Goal: Task Accomplishment & Management: Complete application form

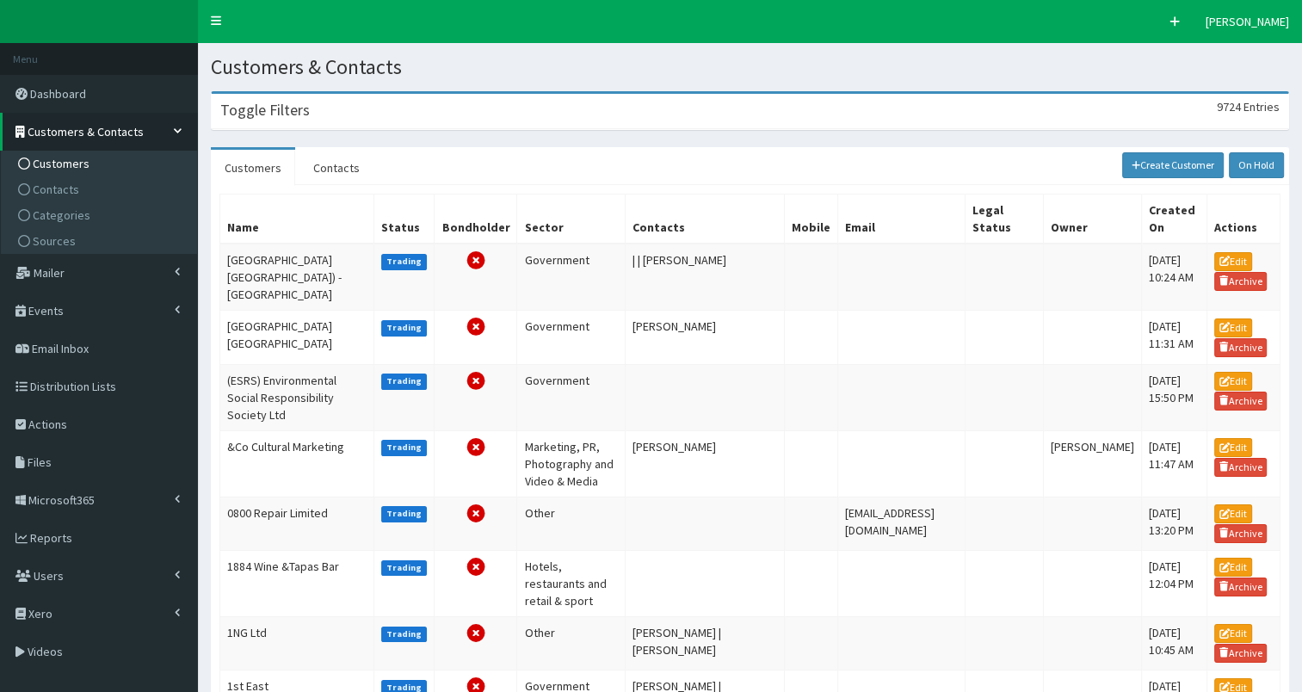
click at [229, 114] on h3 "Toggle Filters" at bounding box center [264, 109] width 89 height 15
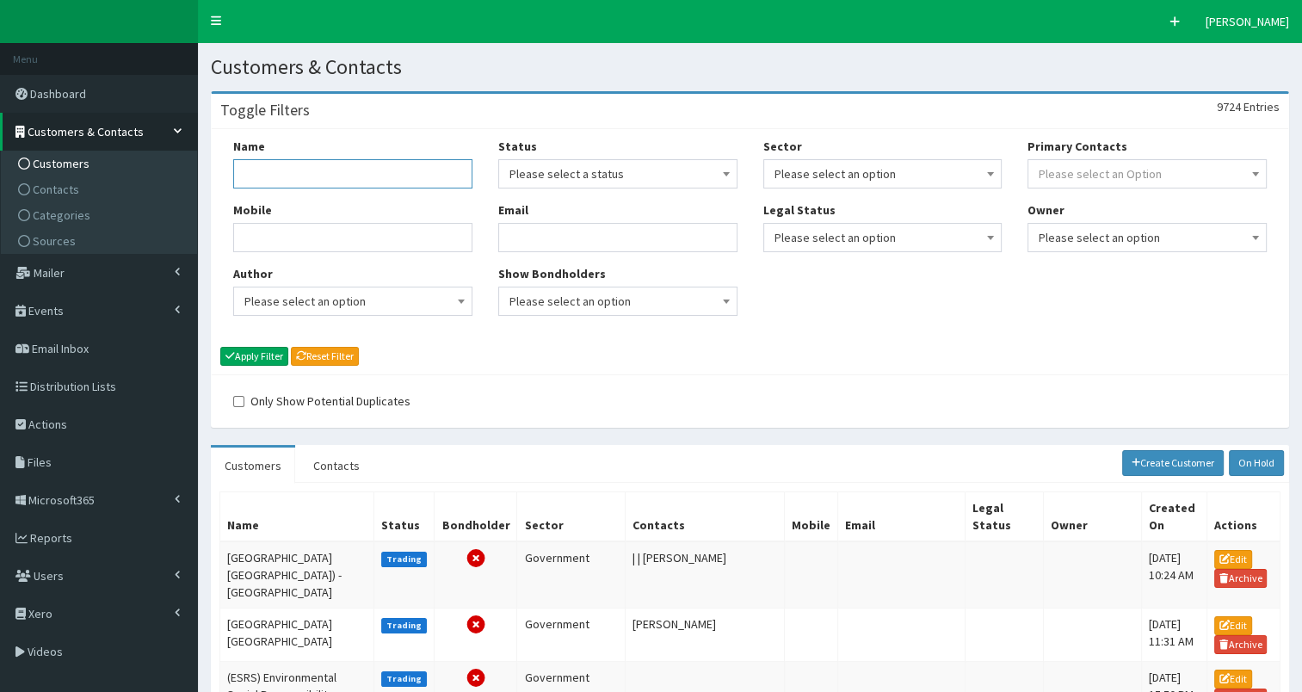
click at [280, 181] on input "Name" at bounding box center [352, 173] width 239 height 29
type input "Prog"
click at [258, 354] on button "Apply Filter" at bounding box center [254, 356] width 68 height 19
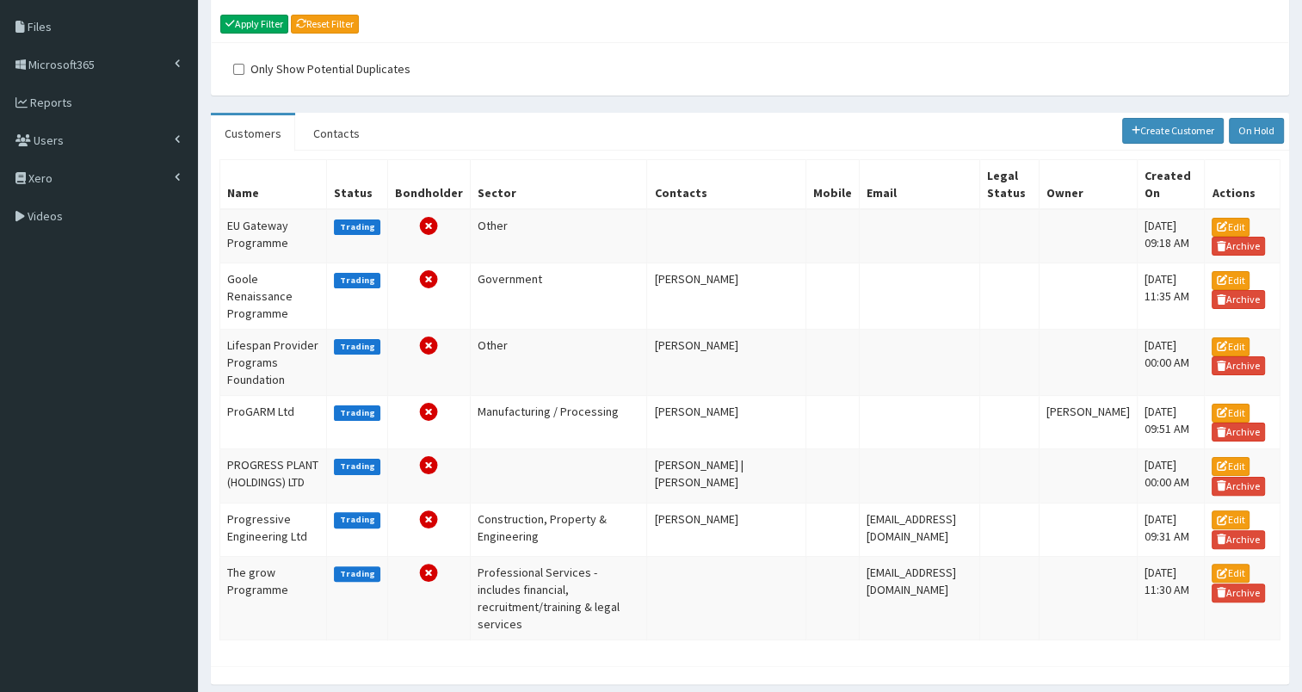
scroll to position [334, 0]
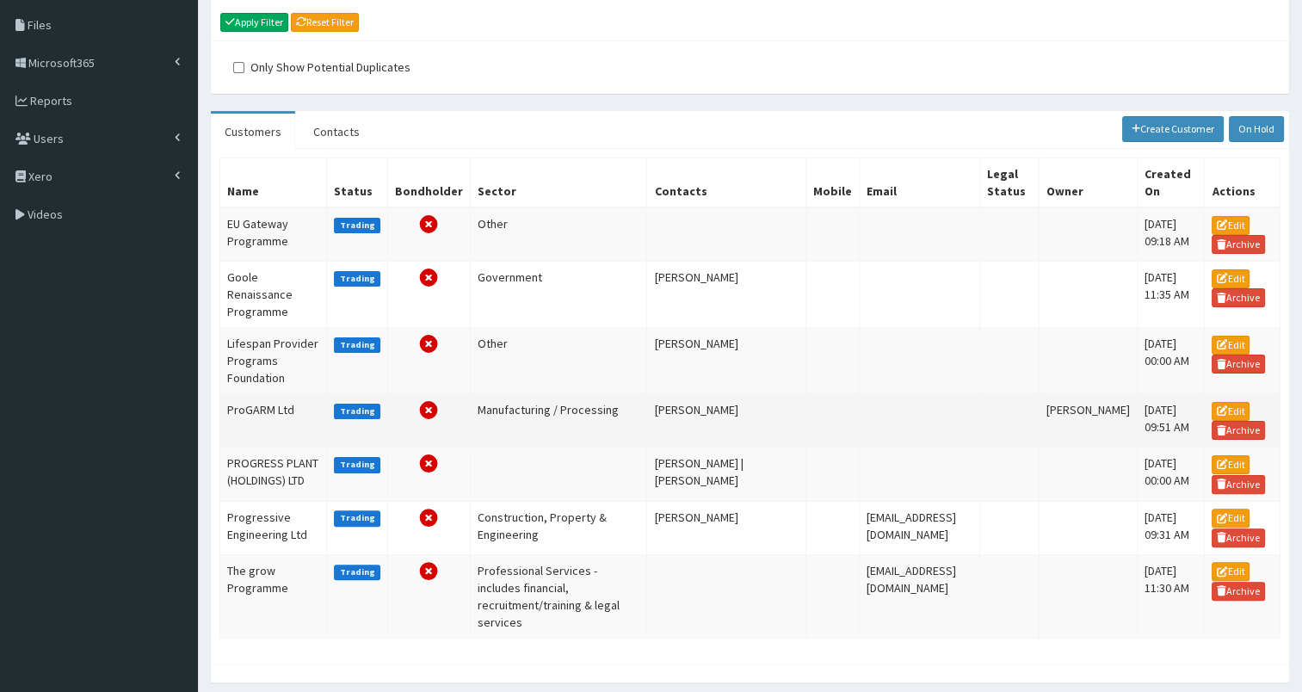
click at [264, 421] on td "ProGARM Ltd" at bounding box center [273, 420] width 107 height 53
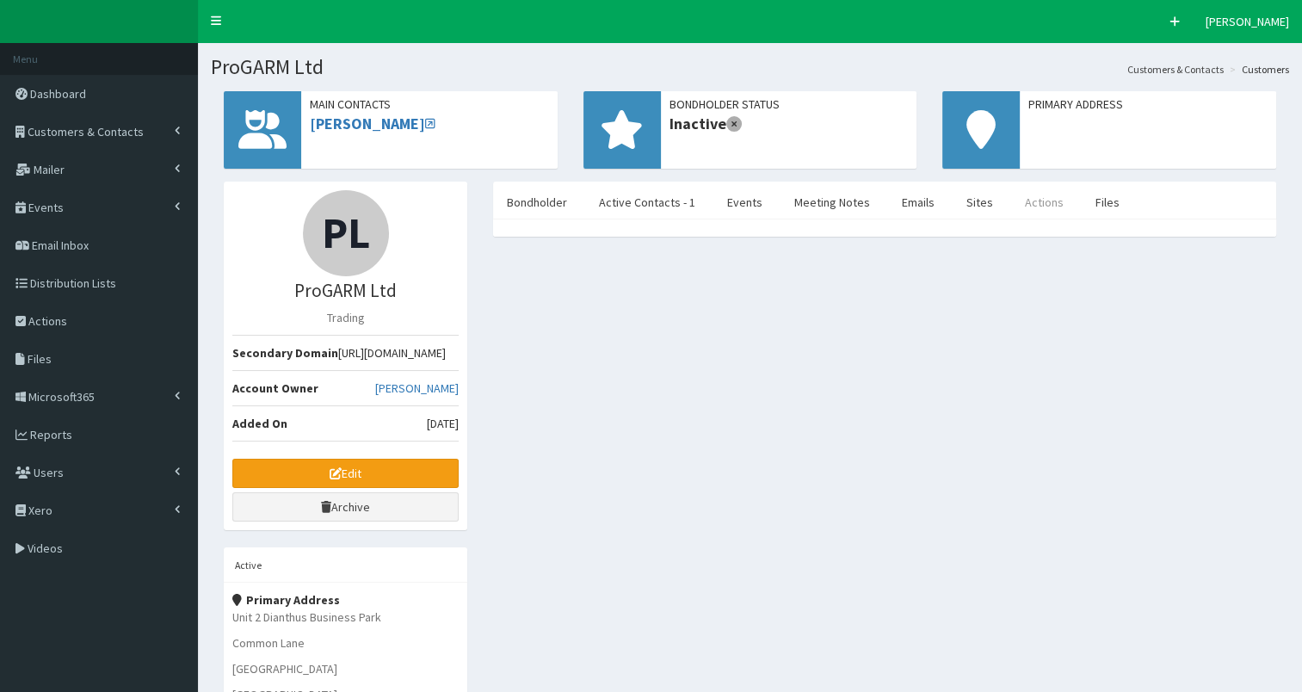
click at [1022, 204] on link "Actions" at bounding box center [1044, 202] width 66 height 36
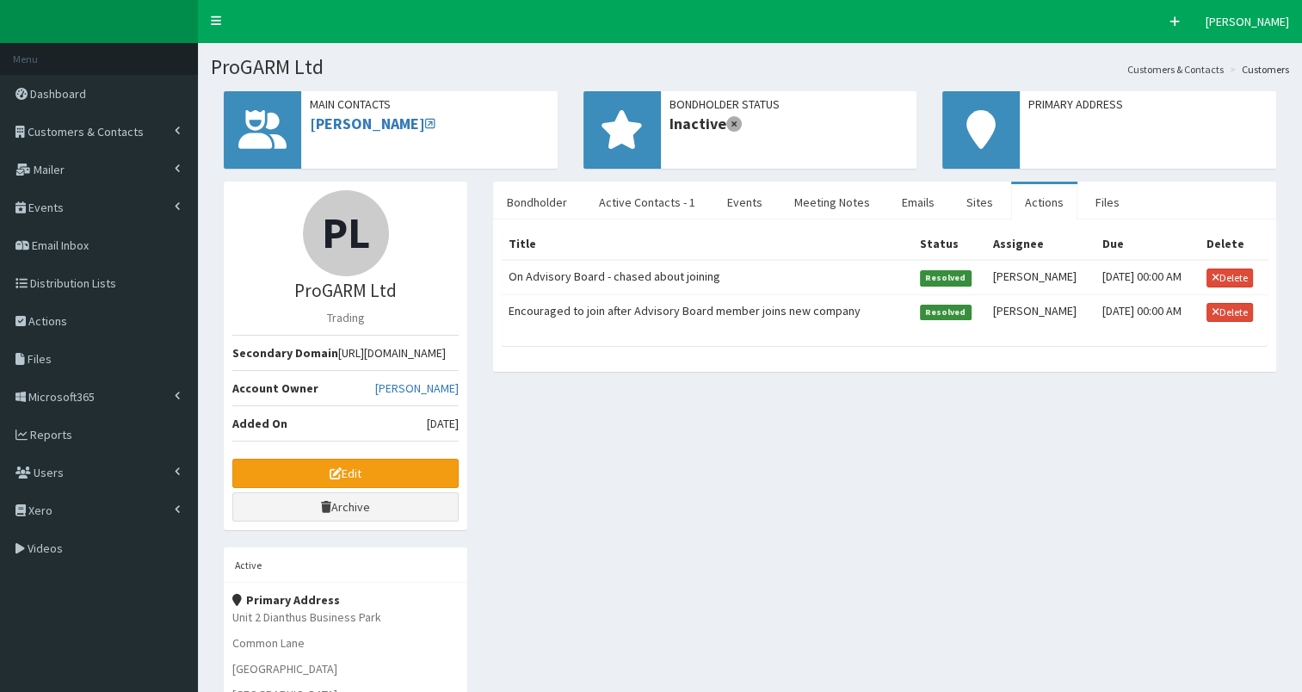
click at [607, 273] on td "On Advisory Board - chased about joining" at bounding box center [707, 277] width 411 height 34
select select
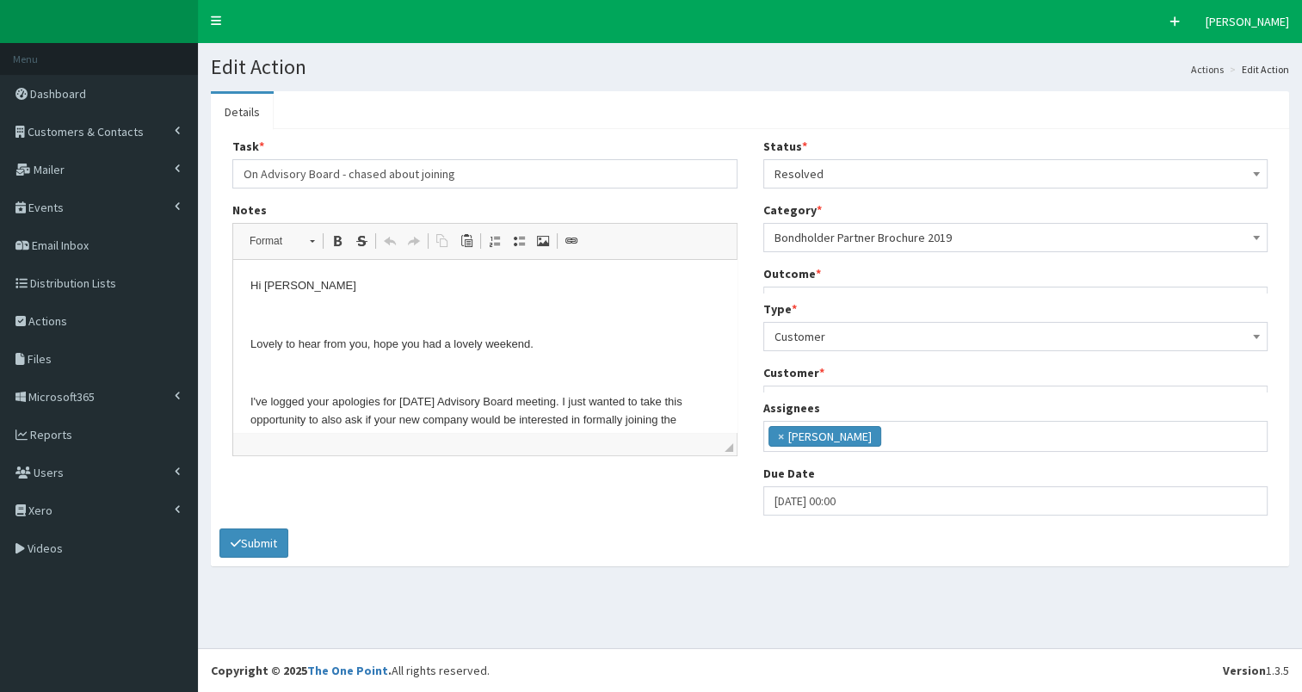
scroll to position [10, 0]
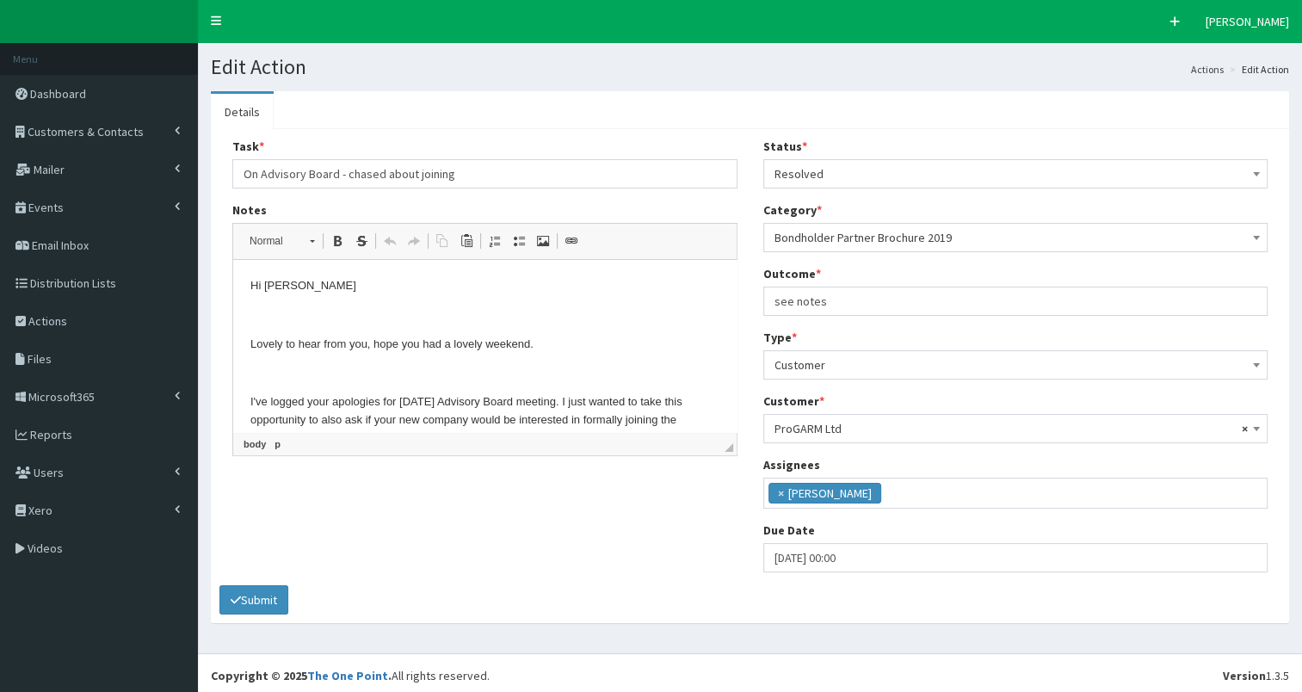
click at [248, 287] on html "Hi Becky Lovely to hear from you, hope you had a lovely weekend. I've logged yo…" at bounding box center [484, 476] width 503 height 433
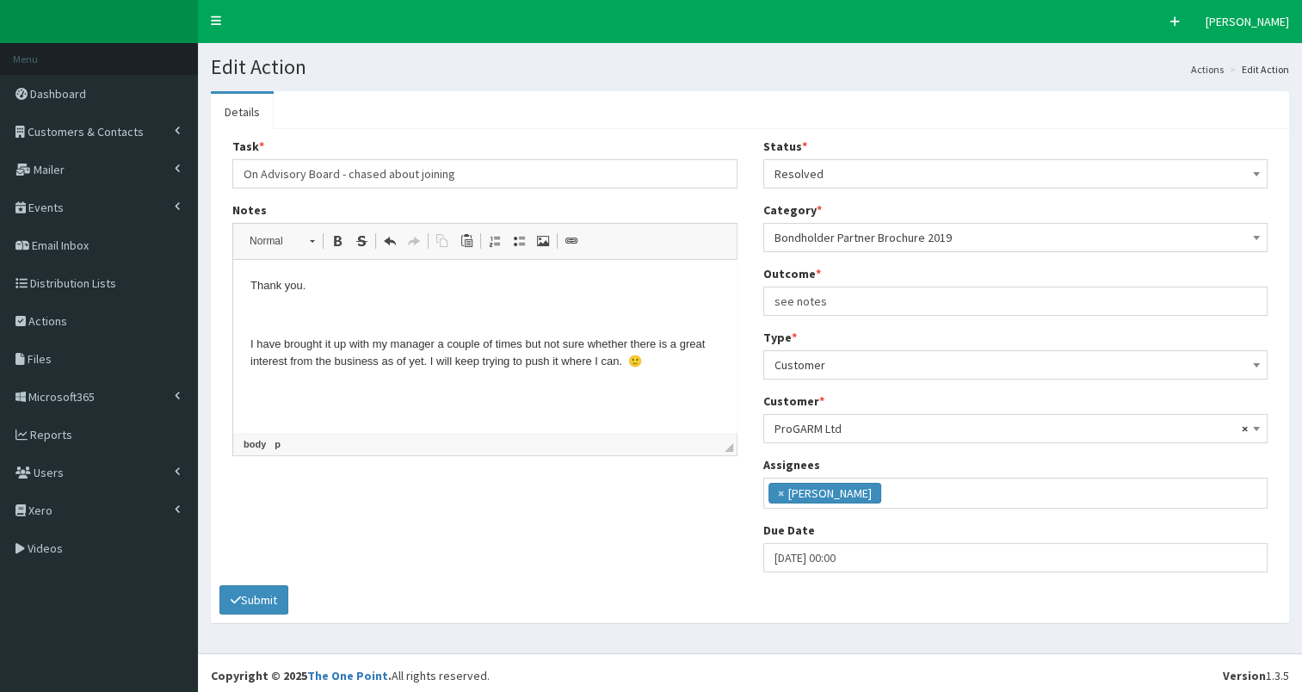
scroll to position [52, 0]
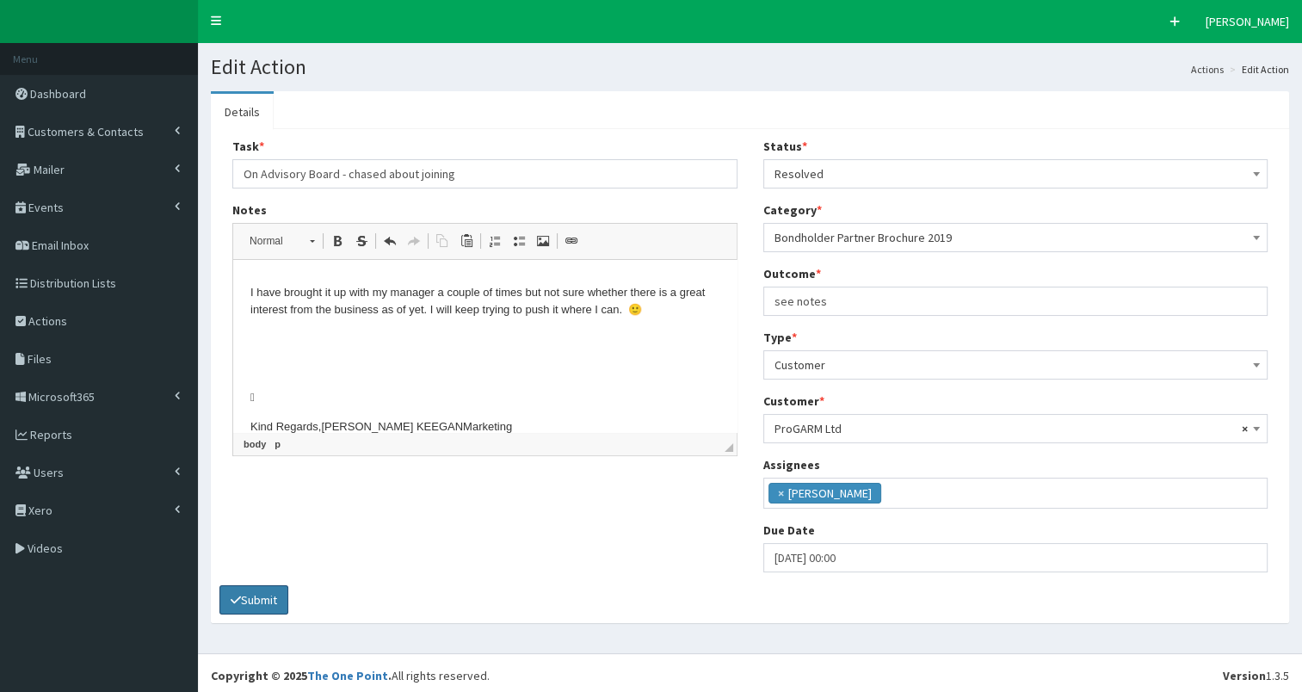
click at [255, 595] on button "Submit" at bounding box center [253, 599] width 69 height 29
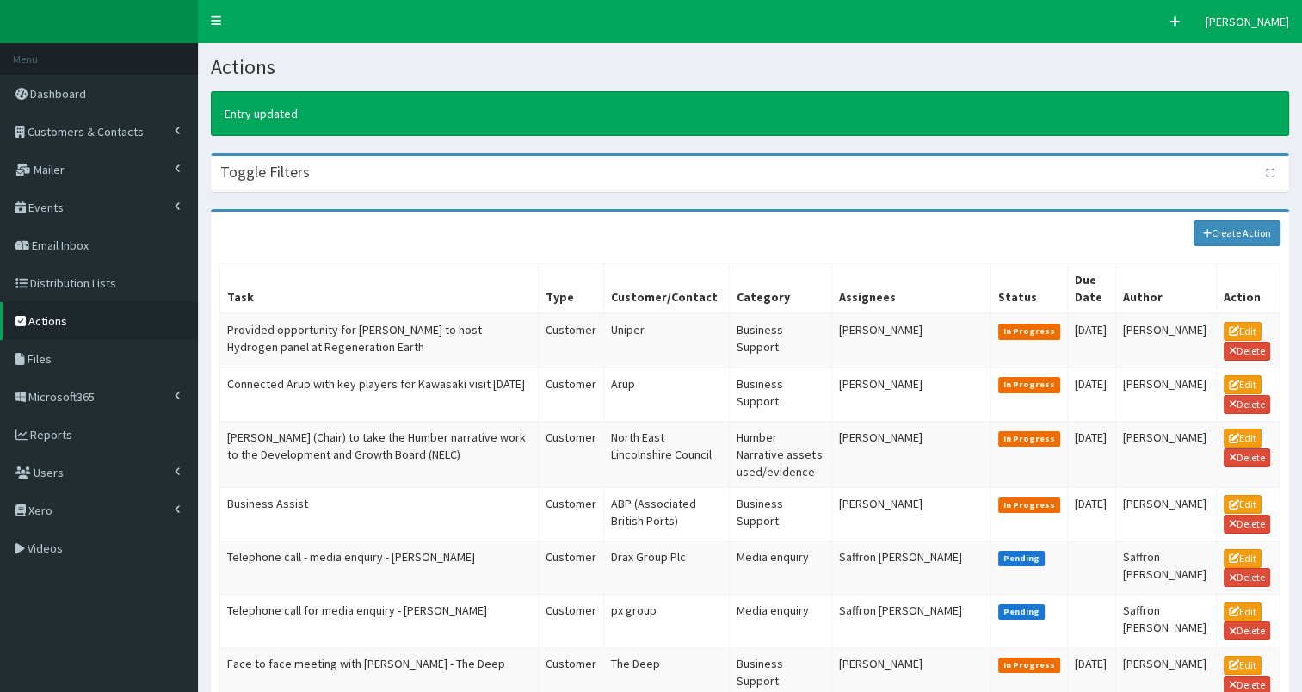
click at [36, 320] on span "Actions" at bounding box center [47, 320] width 39 height 15
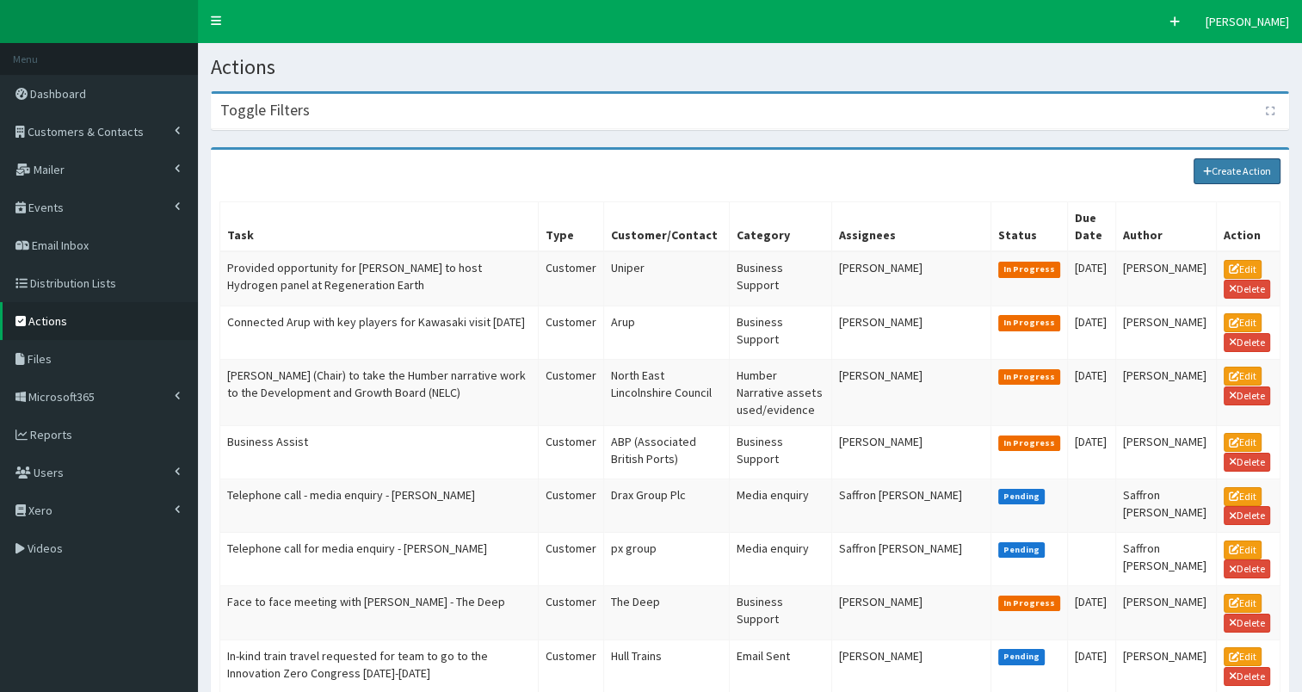
click at [1228, 174] on link "Create Action" at bounding box center [1237, 171] width 88 height 26
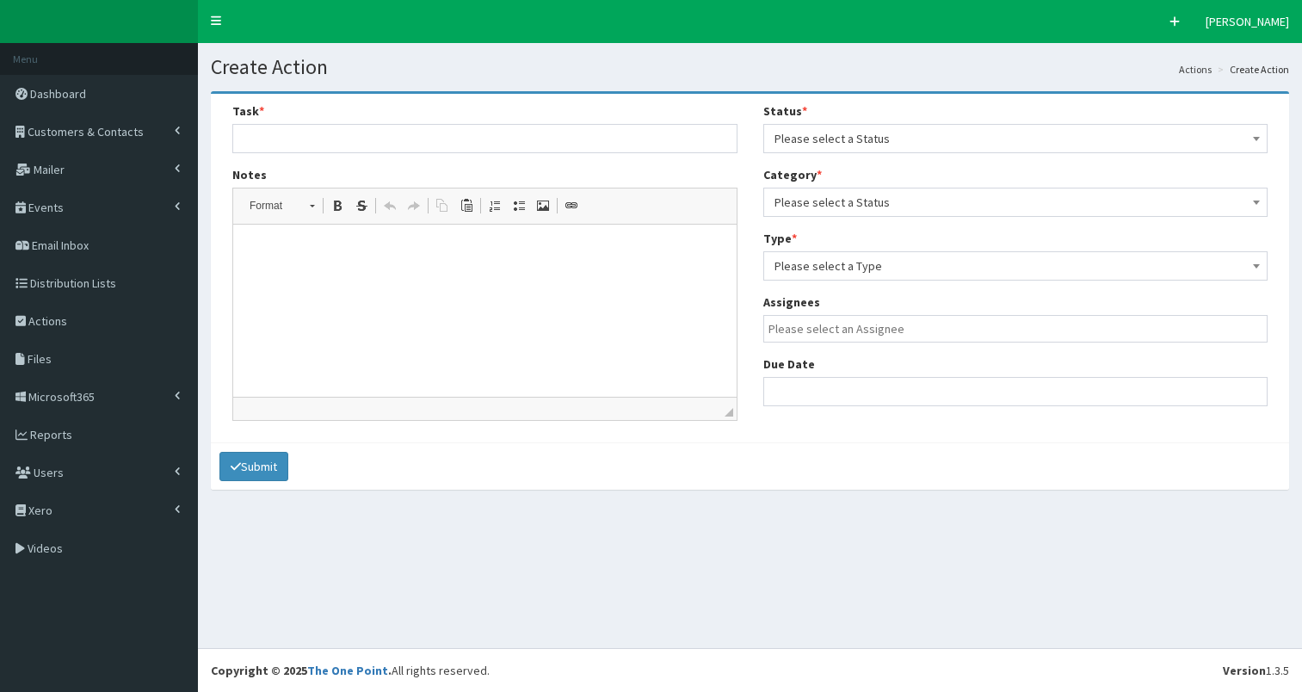
select select
click at [496, 230] on html at bounding box center [484, 251] width 503 height 52
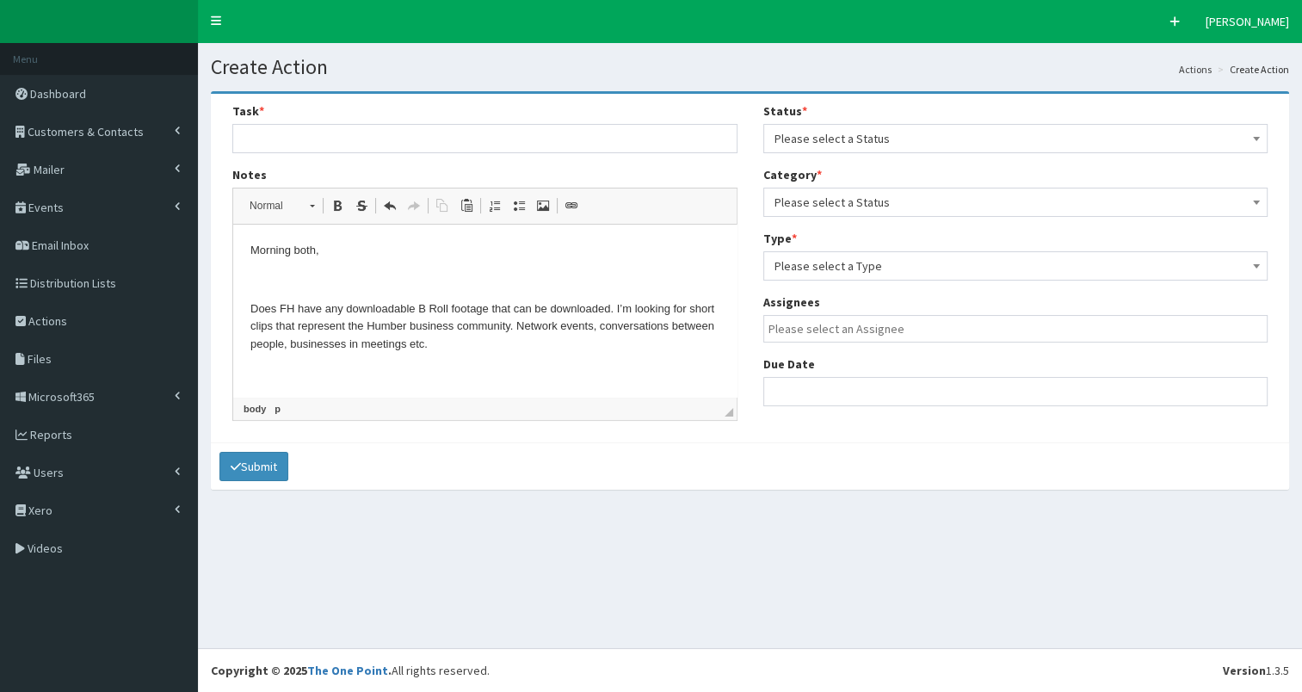
click at [245, 251] on html "Morning both, Does FH have any downloadable B Roll footage that can be download…" at bounding box center [484, 432] width 503 height 415
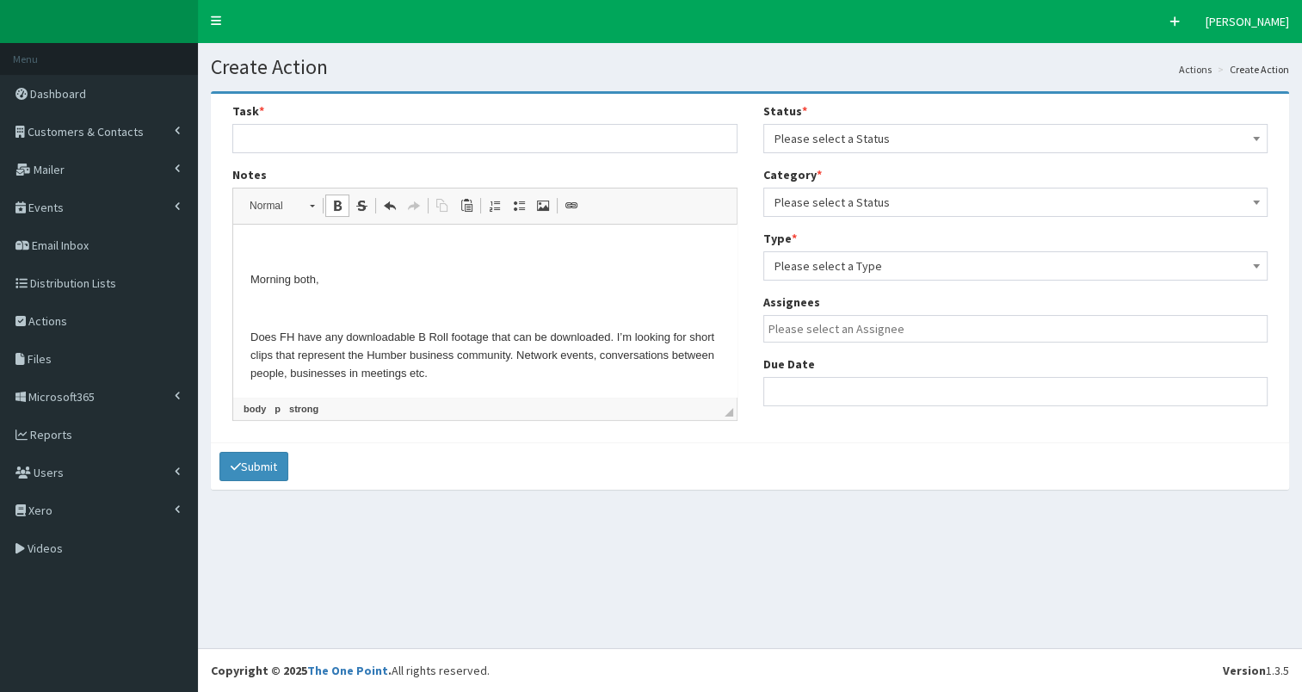
scroll to position [233, 0]
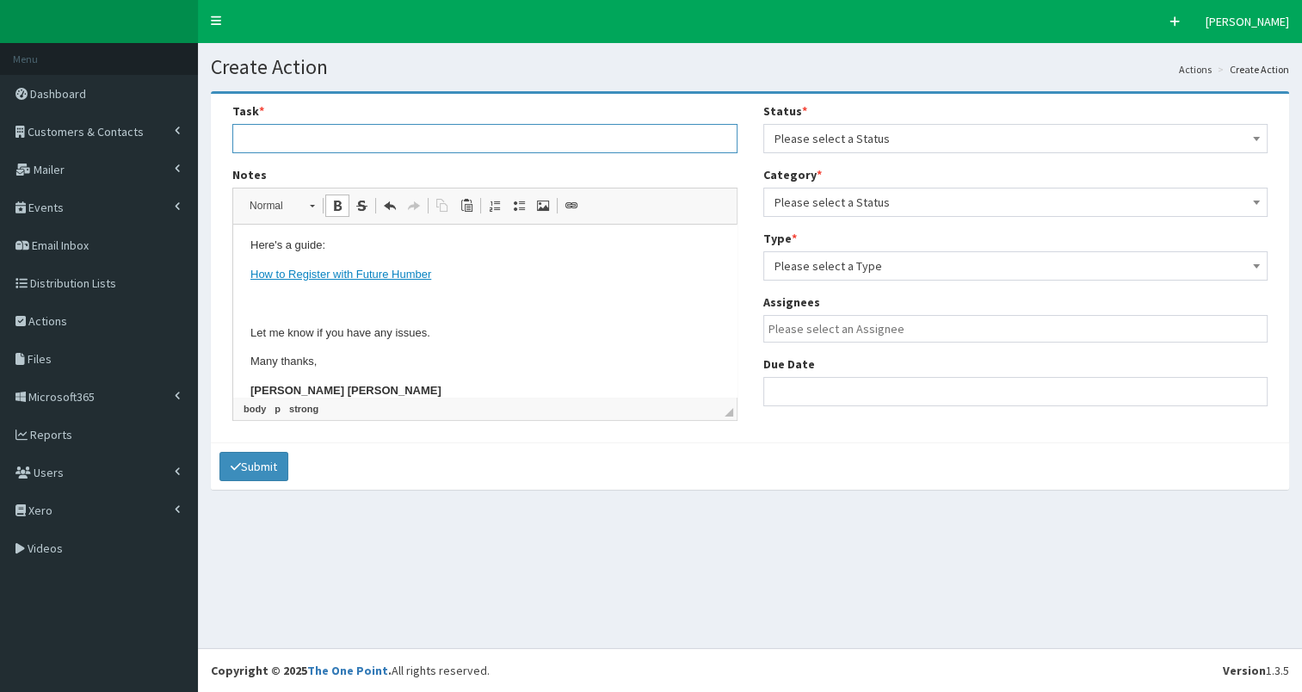
click at [304, 142] on input "text" at bounding box center [484, 138] width 505 height 29
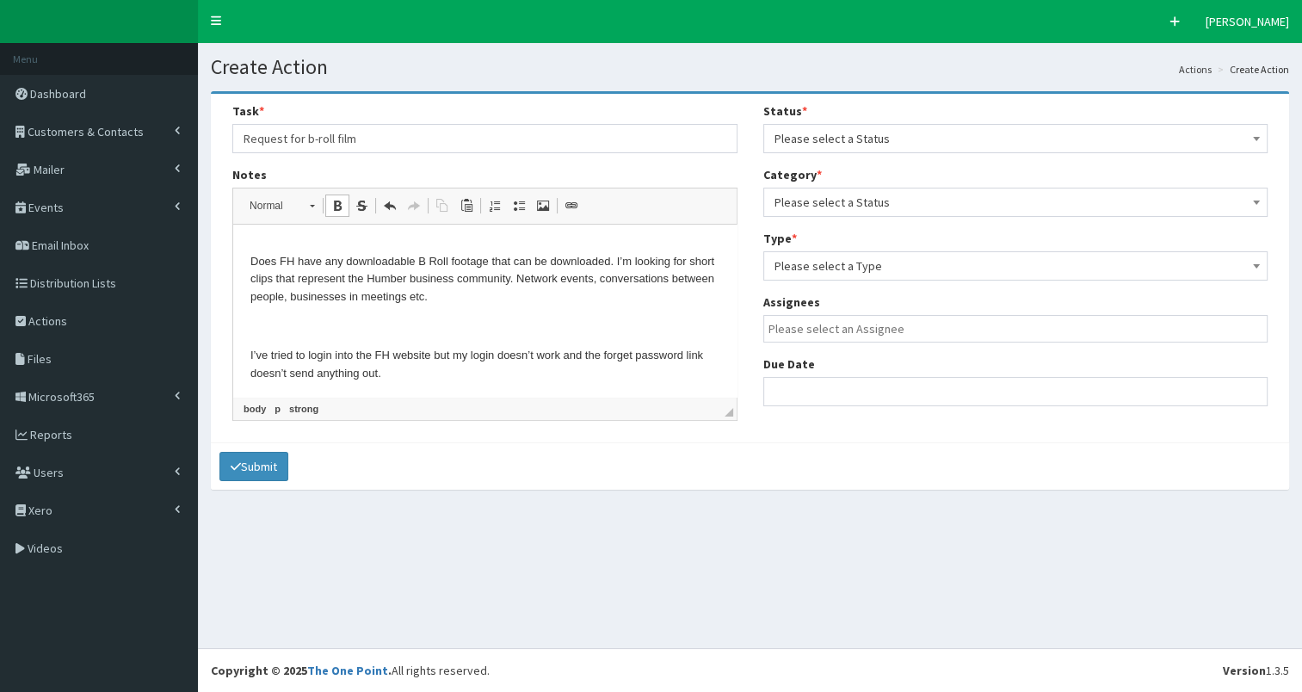
scroll to position [437, 0]
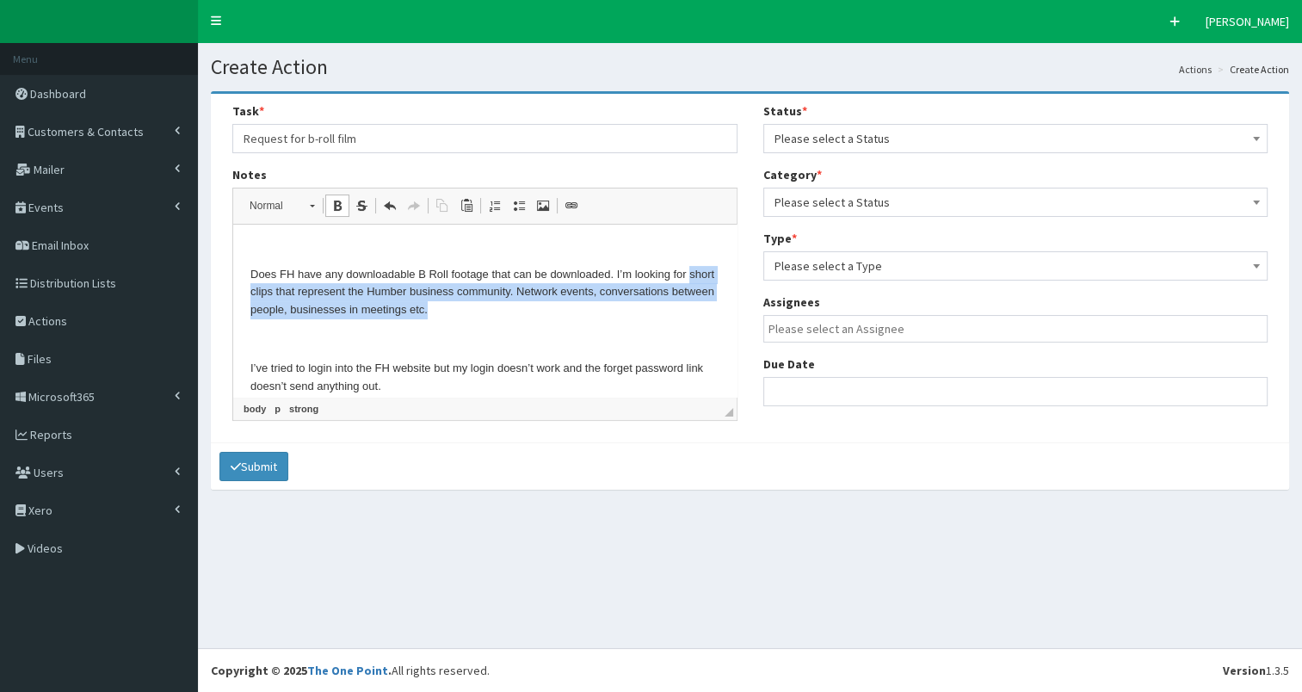
drag, startPoint x: 249, startPoint y: 295, endPoint x: 500, endPoint y: 304, distance: 250.5
click at [500, 304] on p "Does FH have any downloadable B Roll footage that can be downloaded. I’m lookin…" at bounding box center [484, 292] width 469 height 53
copy p "short clips that represent the Humber business community. Network events, conve…"
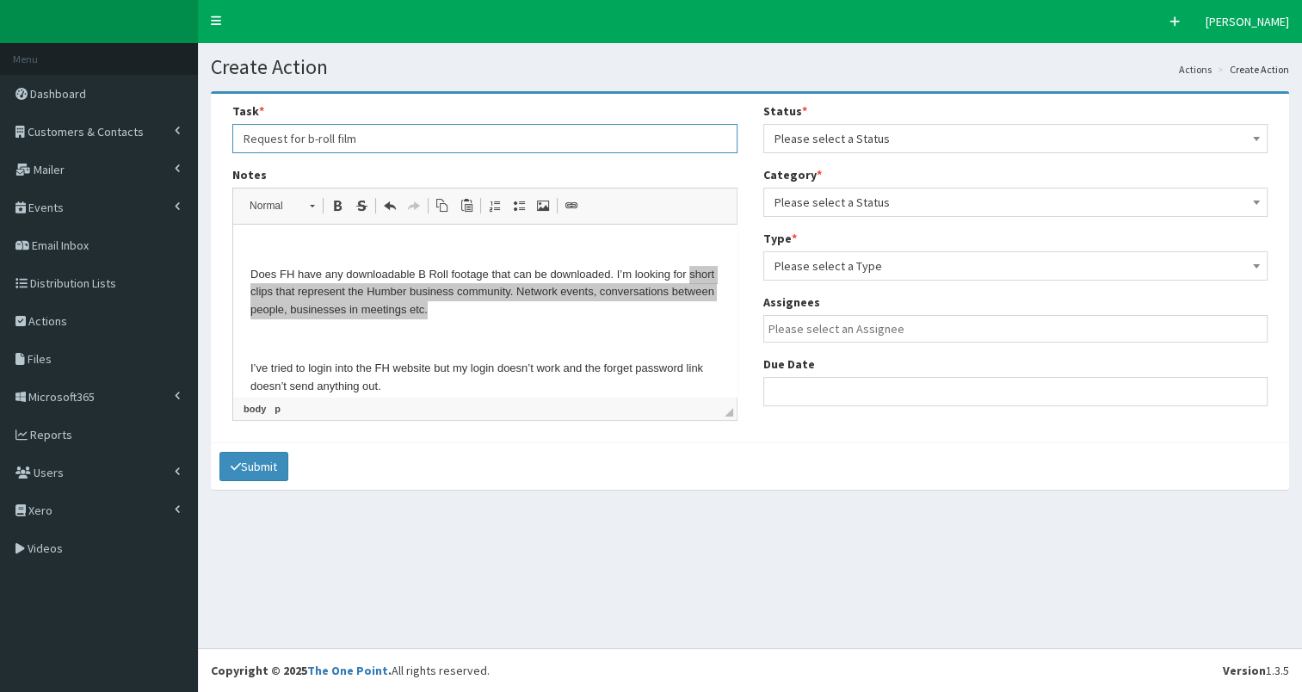
click at [382, 140] on input "Request for b-roll film" at bounding box center [484, 138] width 505 height 29
type input "Request for b-roll film - short clips that represent the Humber business commun…"
click at [902, 138] on span "Please select a Status" at bounding box center [1015, 138] width 483 height 24
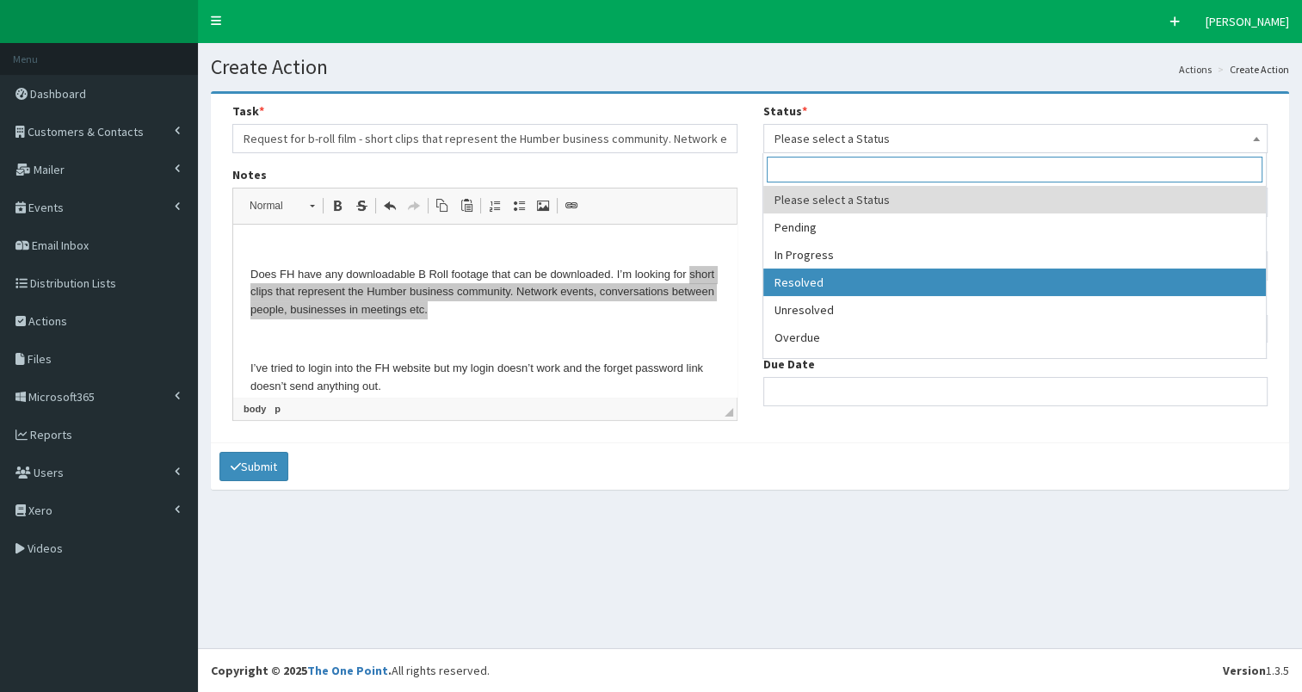
select select "3"
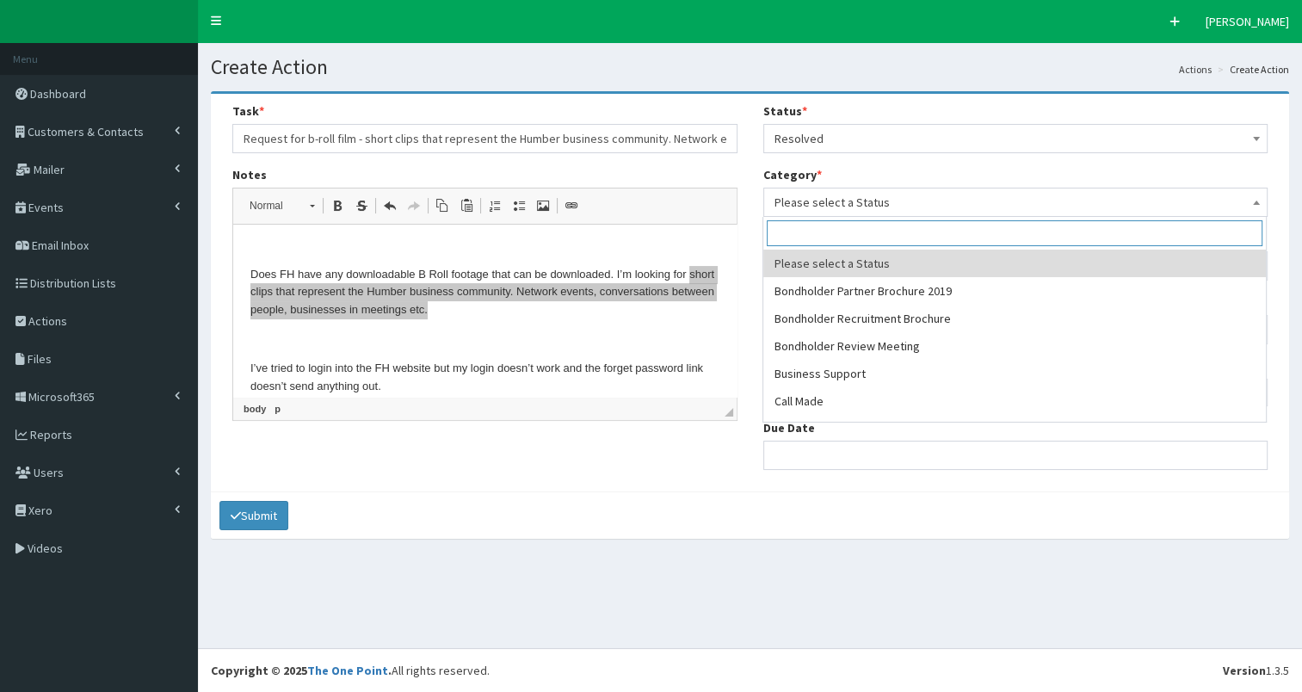
click at [876, 200] on span "Please select a Status" at bounding box center [1015, 202] width 483 height 24
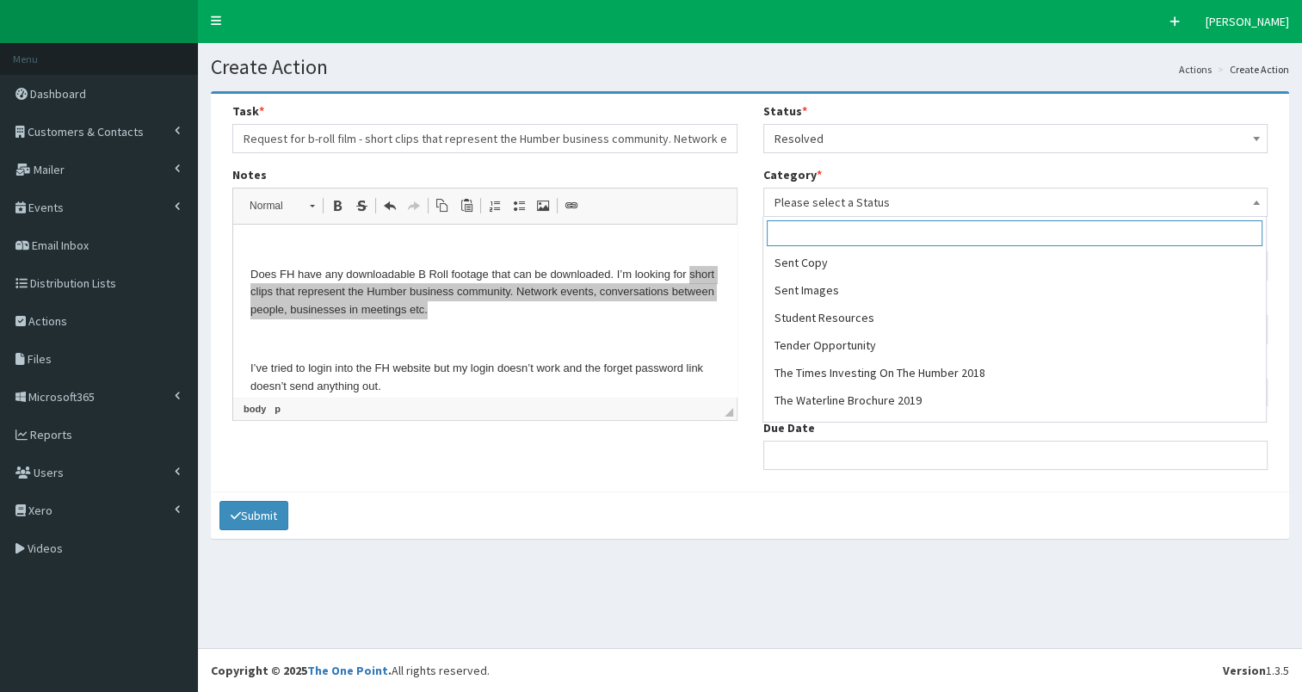
scroll to position [1090, 0]
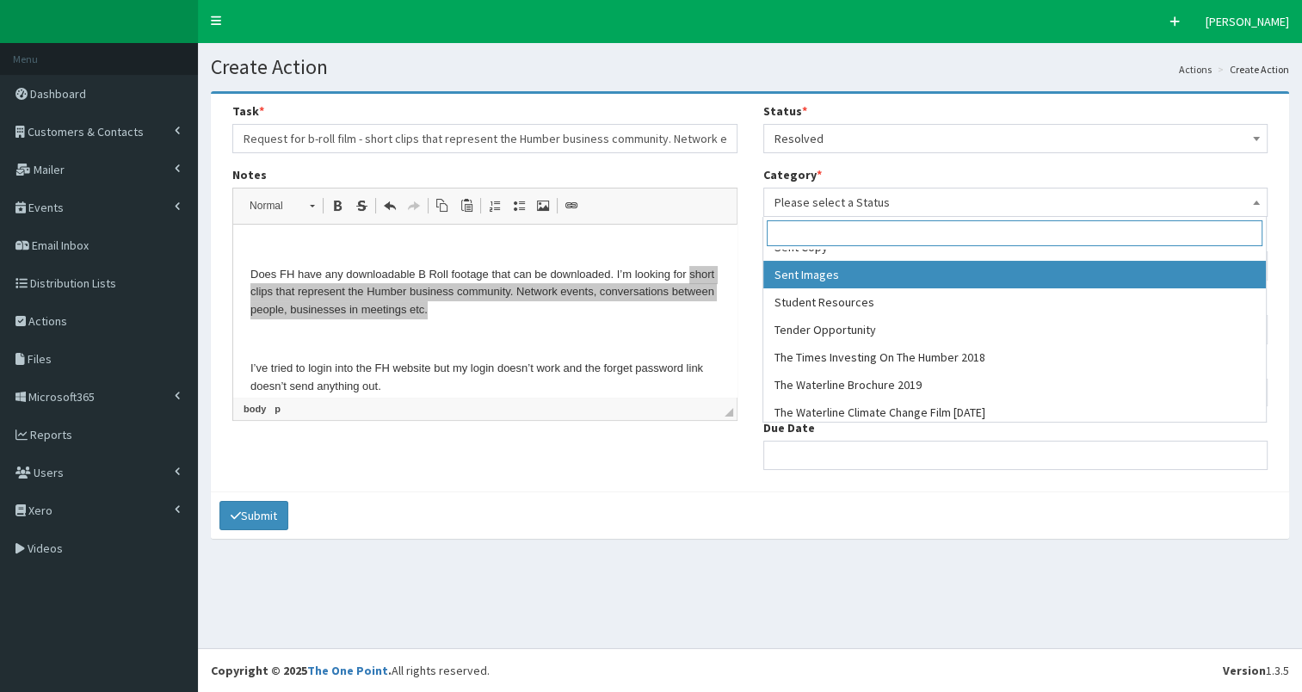
select select "26"
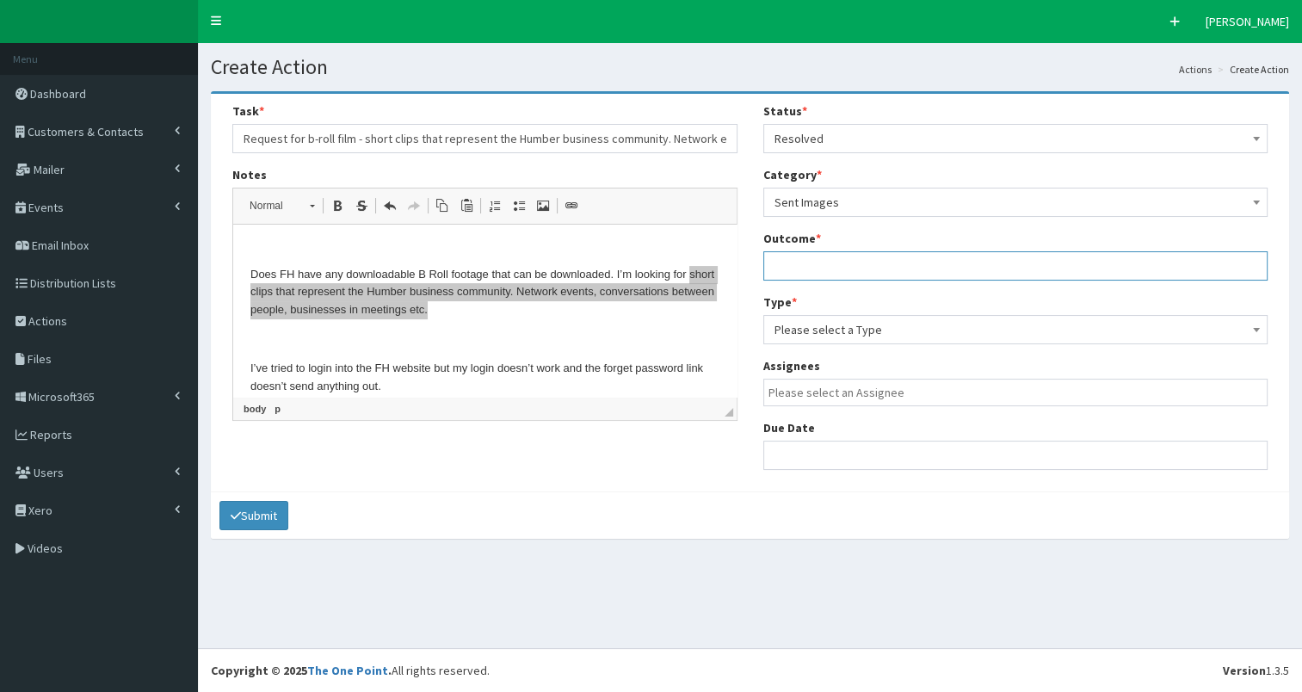
click at [829, 269] on input "text" at bounding box center [1015, 265] width 505 height 29
type input "see notes"
click at [816, 334] on span "Please select a Type" at bounding box center [1015, 329] width 483 height 24
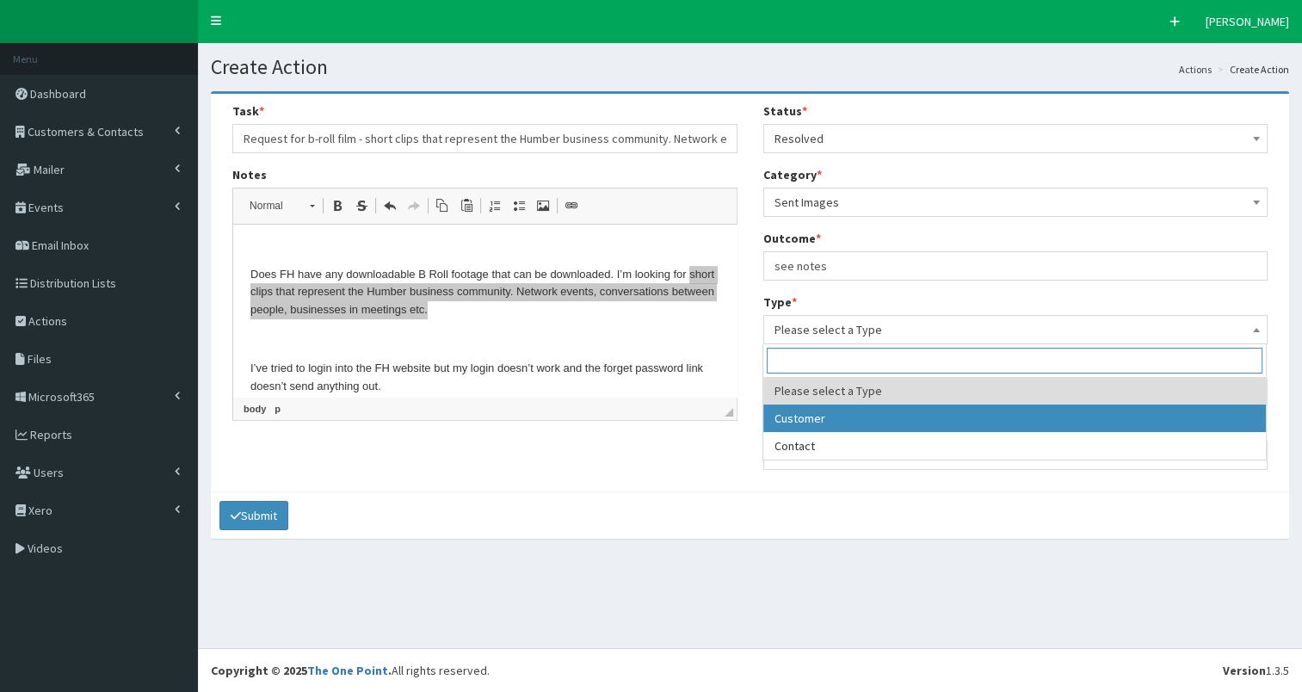
drag, startPoint x: 827, startPoint y: 416, endPoint x: 805, endPoint y: 429, distance: 25.1
select select "customer"
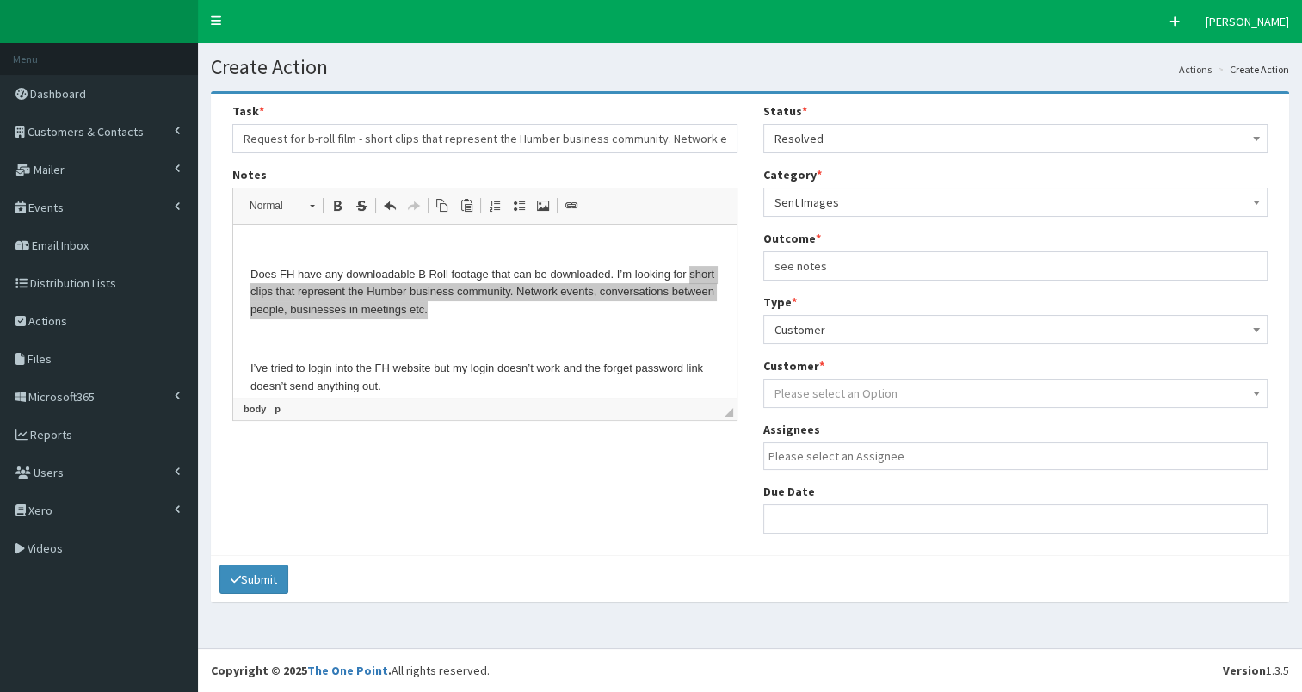
click at [828, 393] on span "Please select an Option" at bounding box center [835, 392] width 123 height 15
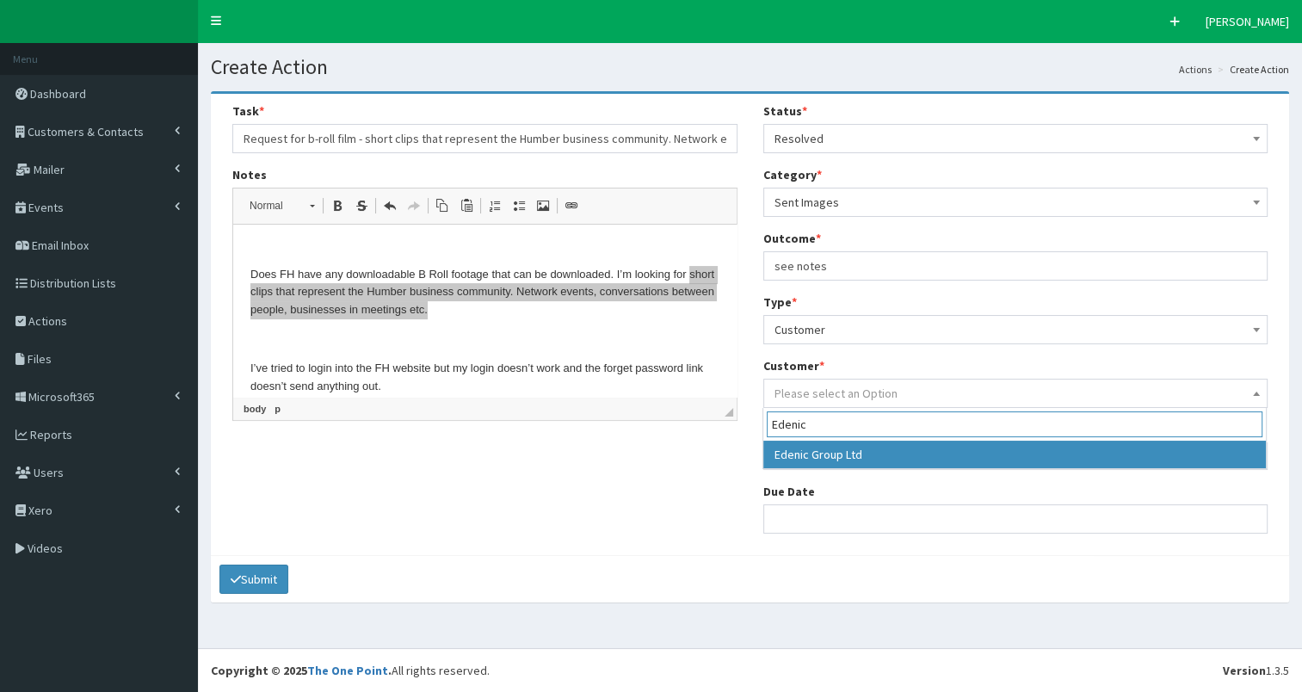
type input "Edenic"
select select "9718"
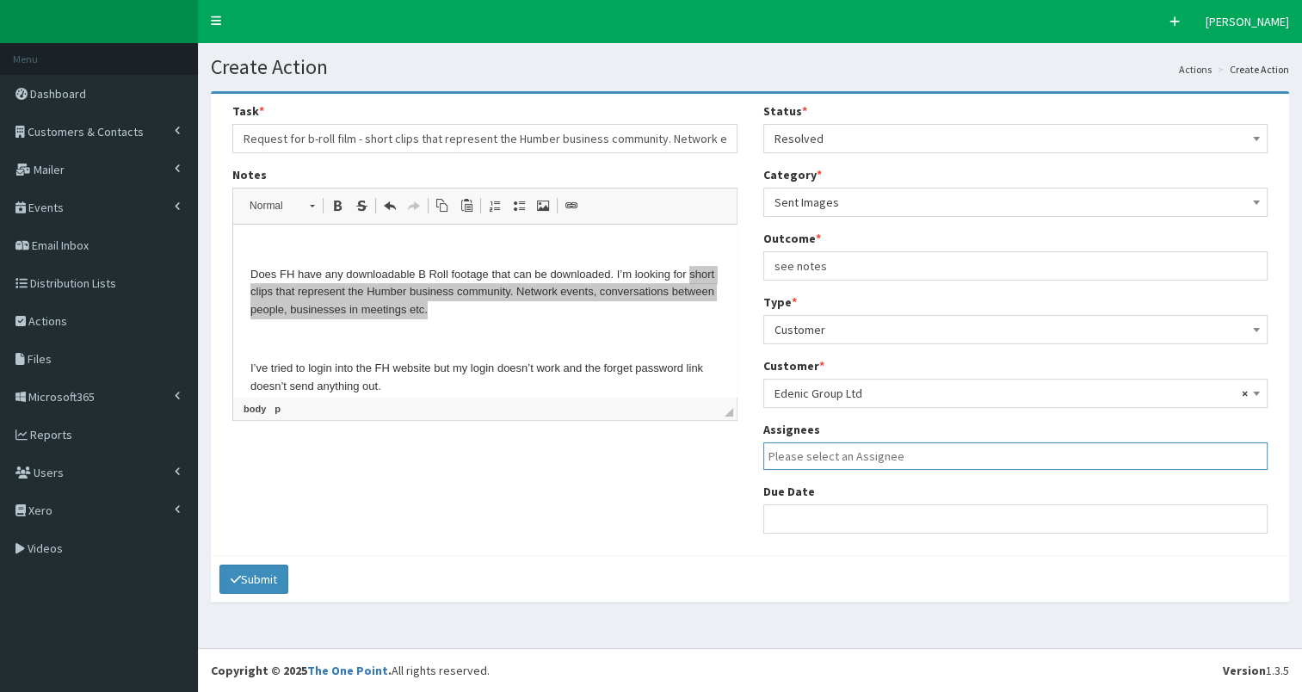
click at [827, 465] on span at bounding box center [1015, 456] width 505 height 28
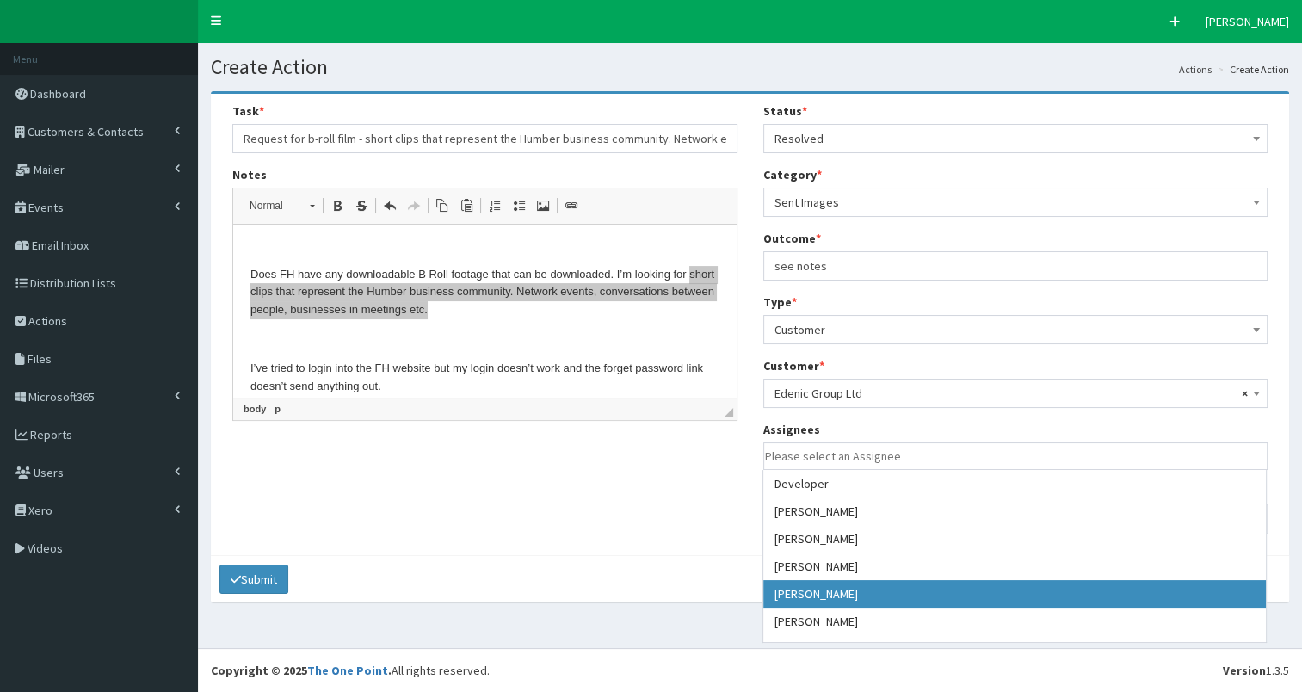
drag, startPoint x: 868, startPoint y: 595, endPoint x: 820, endPoint y: 542, distance: 71.9
select select "7"
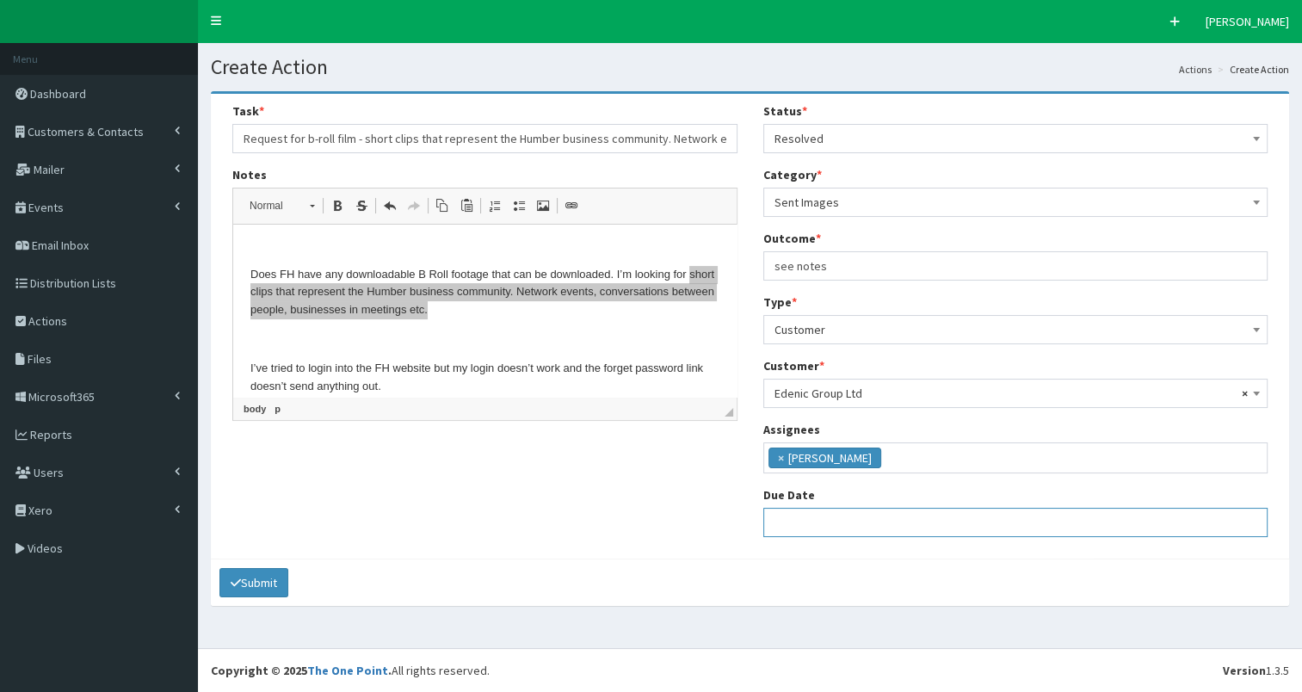
click at [816, 530] on input "text" at bounding box center [1015, 522] width 505 height 29
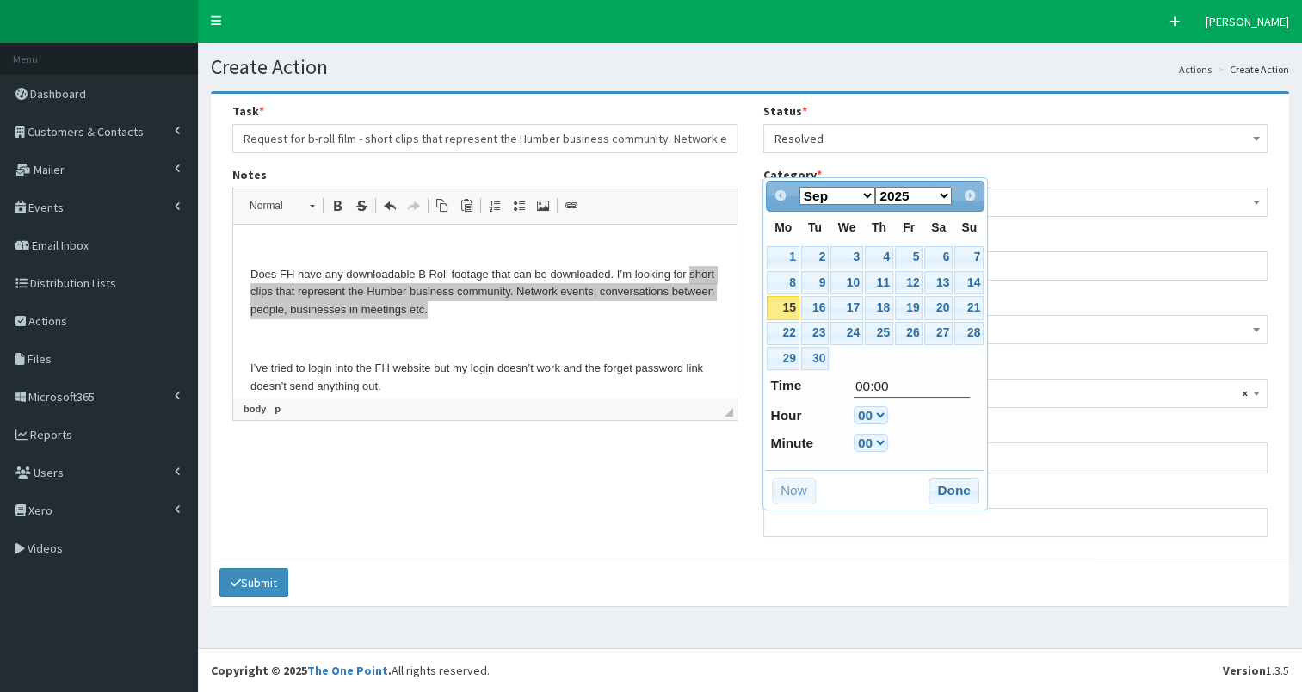
click at [785, 304] on link "15" at bounding box center [783, 307] width 32 height 23
type input "15-09-2025 00:00"
click at [957, 488] on button "Done" at bounding box center [953, 491] width 51 height 28
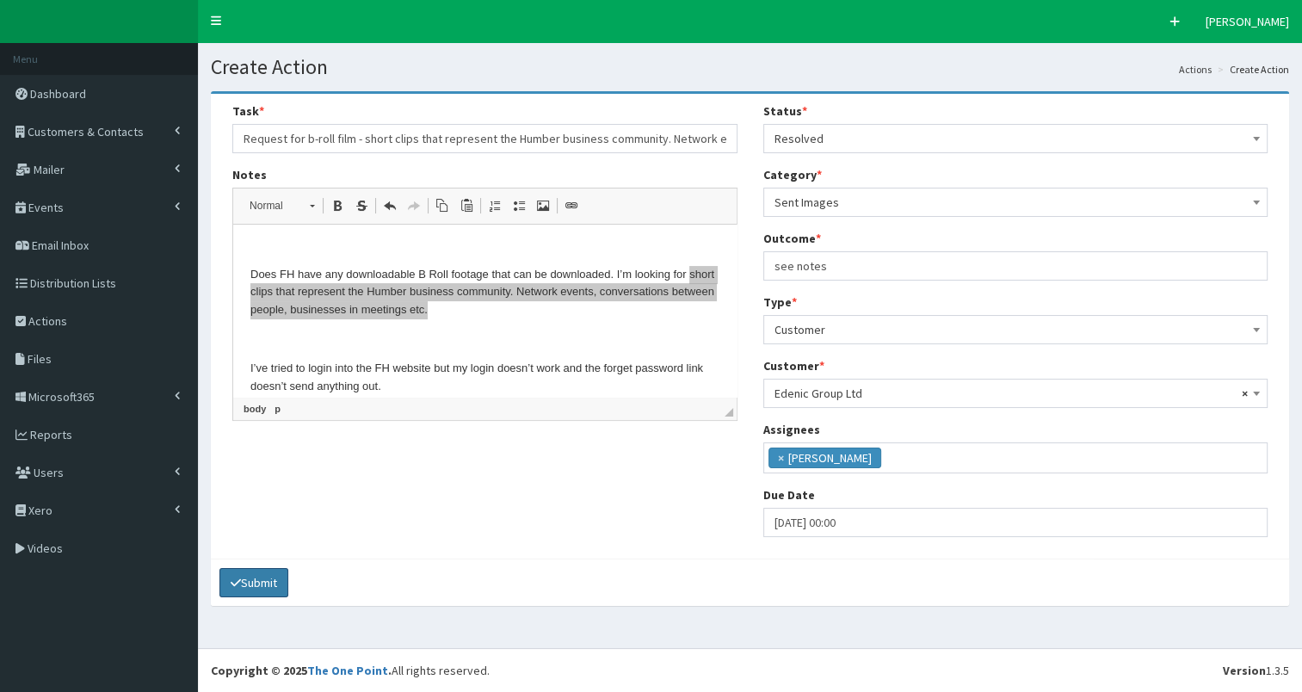
click at [259, 575] on button "Submit" at bounding box center [253, 582] width 69 height 29
